Goal: Information Seeking & Learning: Learn about a topic

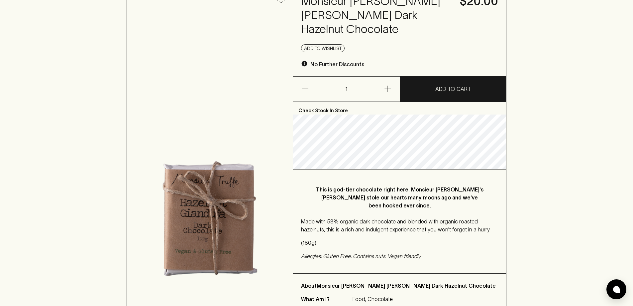
scroll to position [66, 0]
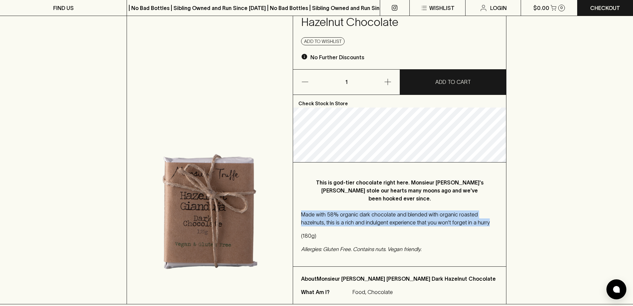
drag, startPoint x: 301, startPoint y: 192, endPoint x: 464, endPoint y: 200, distance: 163.5
click at [464, 210] on p "Made with 58% organic dark chocolate and blended with organic roasted hazelnuts…" at bounding box center [399, 218] width 197 height 16
copy p "Made with 58% organic dark chocolate and blended with organic roasted hazelnuts…"
